Goal: Task Accomplishment & Management: Use online tool/utility

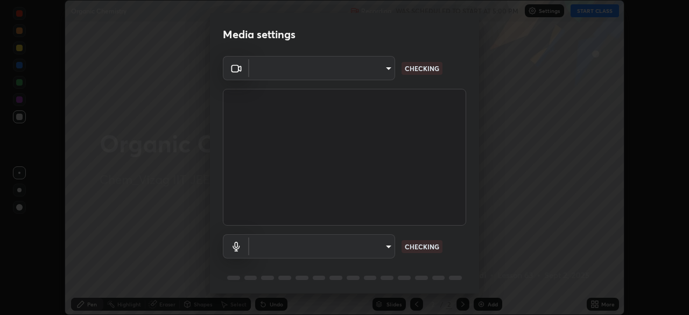
scroll to position [315, 688]
type input "0e2f1805e12930c49d18400bd61b7200eb2b8cda94a454d6733a2ad48d5fb0ad"
type input "default"
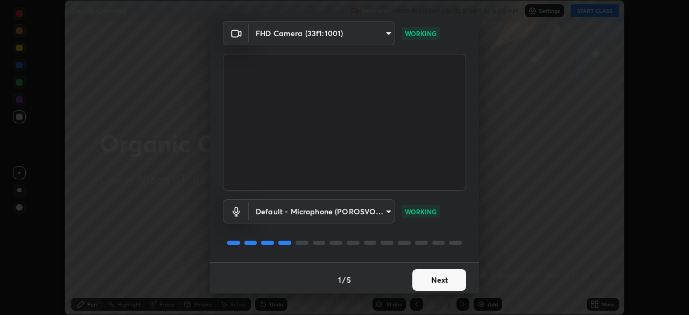
scroll to position [38, 0]
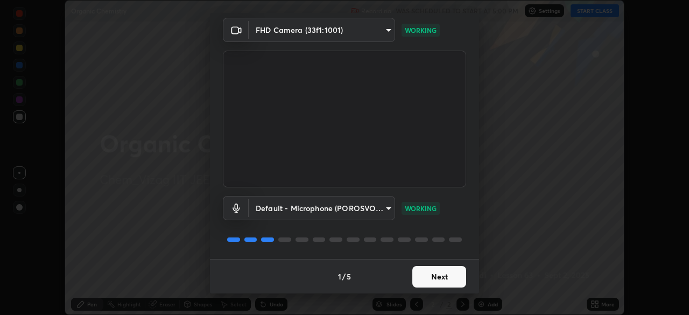
click at [446, 277] on button "Next" at bounding box center [439, 277] width 54 height 22
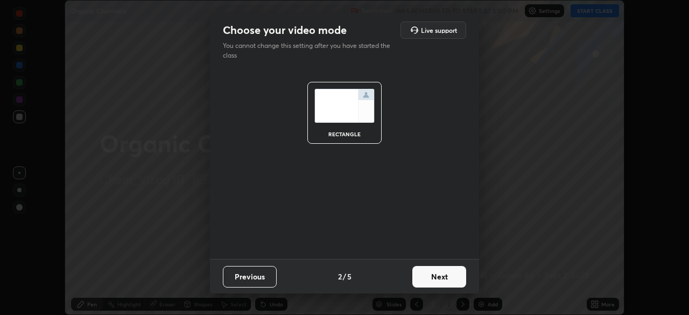
scroll to position [0, 0]
click at [442, 276] on button "Next" at bounding box center [439, 277] width 54 height 22
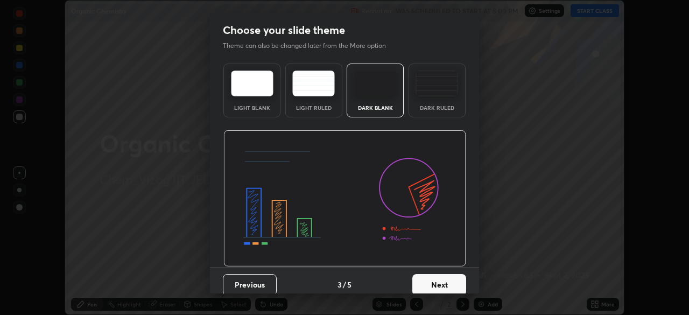
click at [441, 277] on button "Next" at bounding box center [439, 285] width 54 height 22
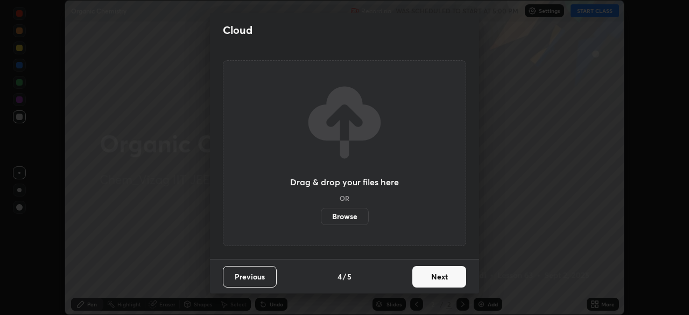
click at [440, 271] on button "Next" at bounding box center [439, 277] width 54 height 22
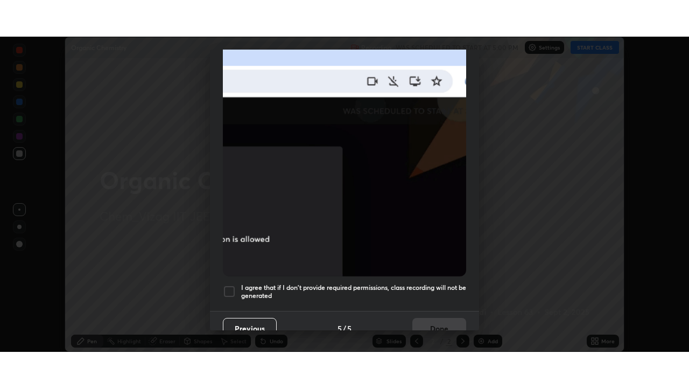
scroll to position [258, 0]
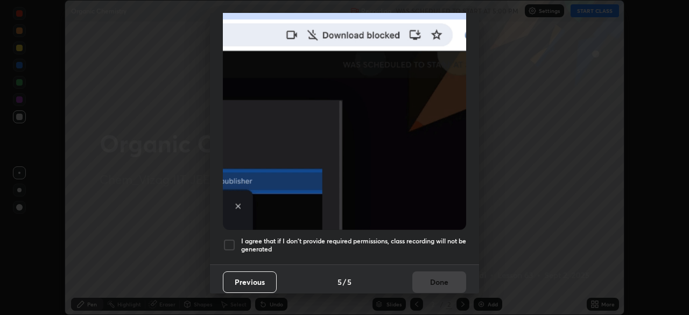
click at [226, 238] on div at bounding box center [229, 244] width 13 height 13
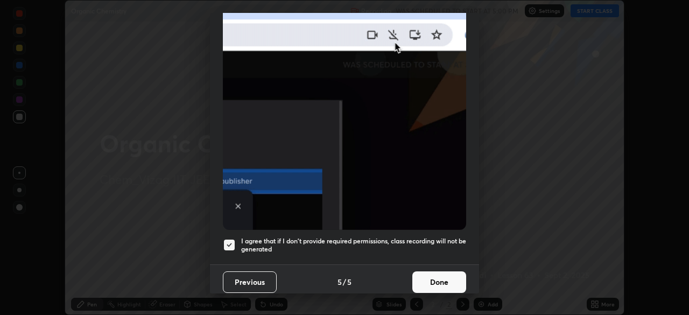
click at [435, 271] on button "Done" at bounding box center [439, 282] width 54 height 22
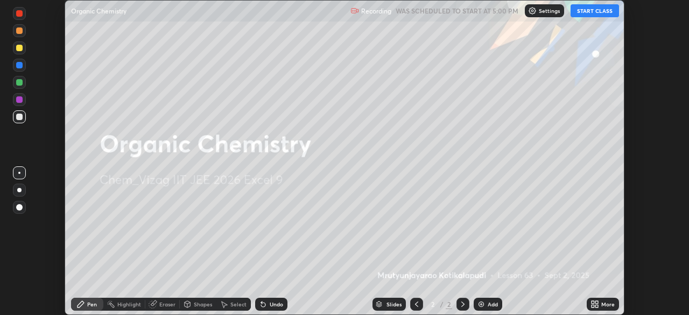
click at [487, 298] on div "Add" at bounding box center [488, 304] width 29 height 13
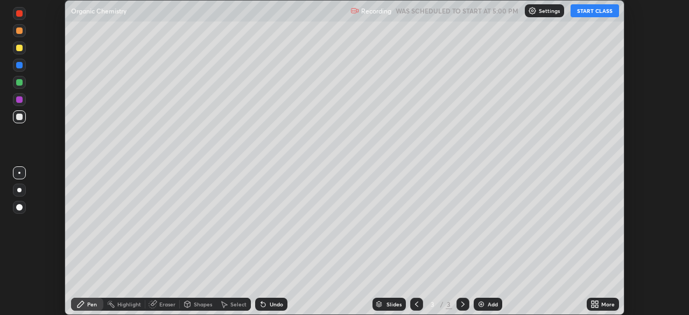
click at [596, 306] on icon at bounding box center [596, 306] width 3 height 3
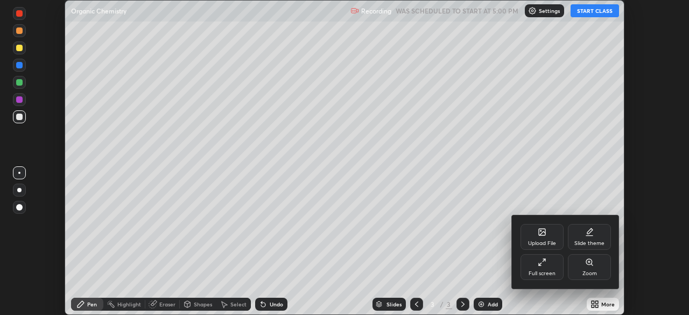
click at [543, 264] on icon at bounding box center [542, 262] width 9 height 9
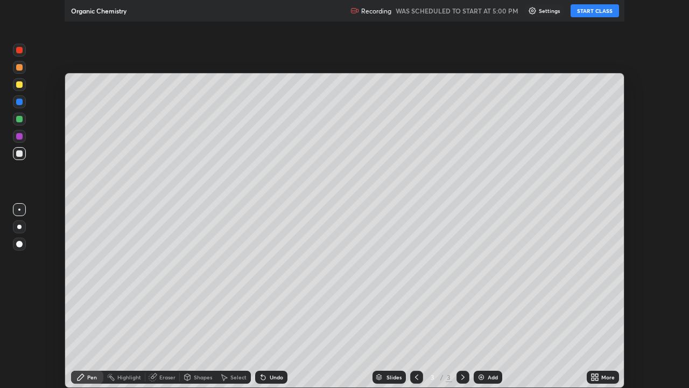
scroll to position [388, 689]
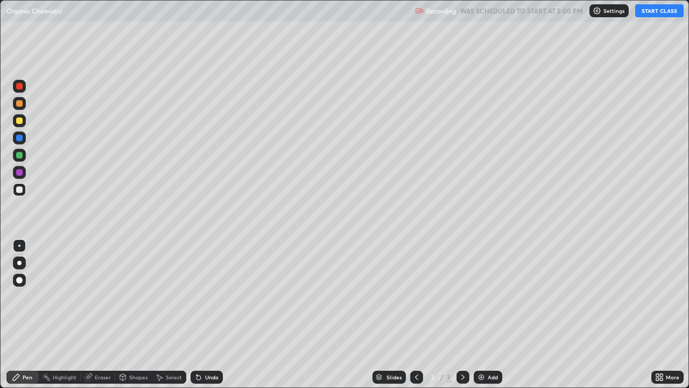
click at [655, 12] on button "START CLASS" at bounding box center [659, 10] width 48 height 13
click at [652, 9] on button "START CLASS" at bounding box center [659, 10] width 48 height 13
click at [99, 314] on div "Eraser" at bounding box center [98, 376] width 34 height 13
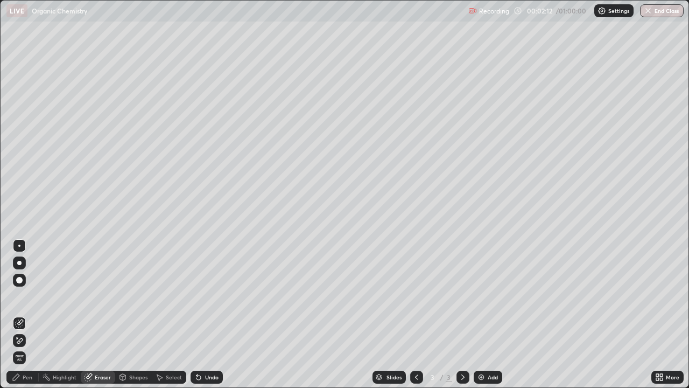
click at [24, 314] on div "Pen" at bounding box center [28, 376] width 10 height 5
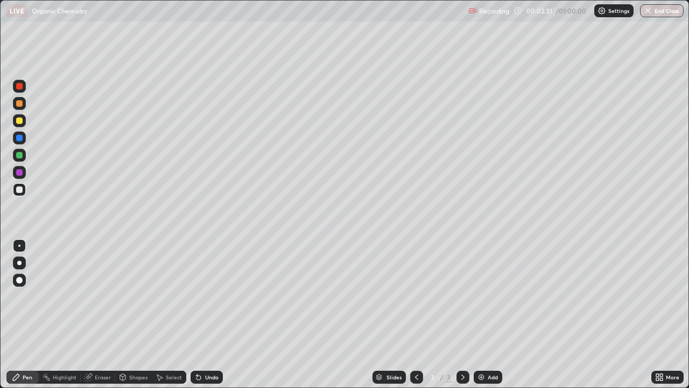
click at [20, 156] on div at bounding box center [19, 155] width 6 height 6
click at [20, 192] on div at bounding box center [19, 189] width 6 height 6
click at [97, 314] on div "Eraser" at bounding box center [103, 376] width 16 height 5
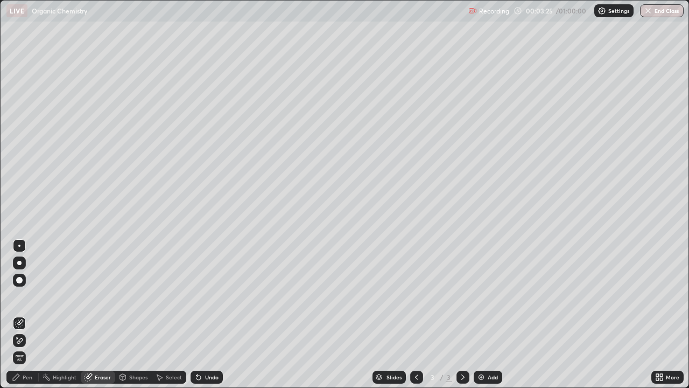
click at [23, 314] on div "Pen" at bounding box center [28, 376] width 10 height 5
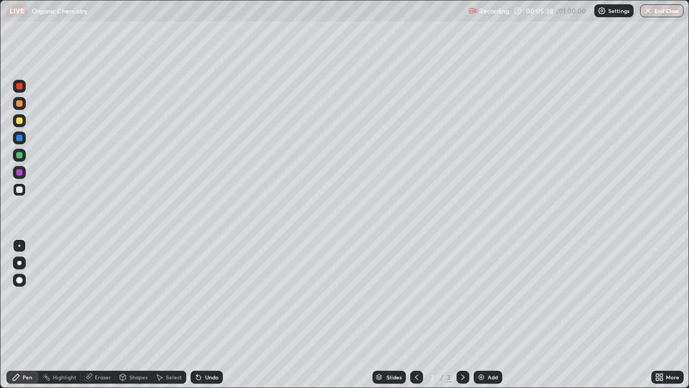
click at [496, 314] on div "Add" at bounding box center [488, 376] width 29 height 13
click at [413, 314] on div at bounding box center [416, 376] width 13 height 13
click at [488, 314] on div "Add" at bounding box center [493, 376] width 10 height 5
click at [495, 314] on div "Add" at bounding box center [493, 376] width 10 height 5
click at [103, 314] on div "Eraser" at bounding box center [103, 376] width 16 height 5
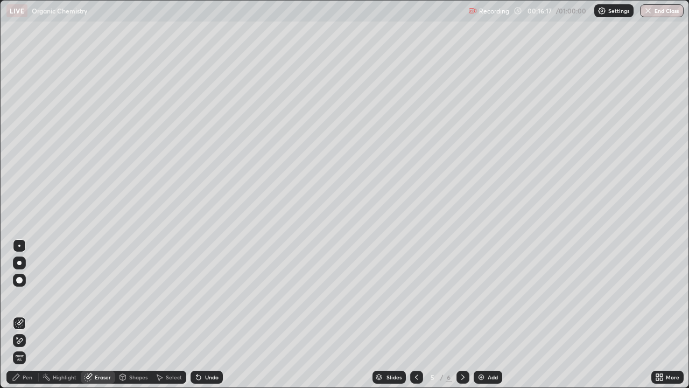
click at [25, 314] on div "Pen" at bounding box center [22, 376] width 32 height 13
